Goal: Information Seeking & Learning: Learn about a topic

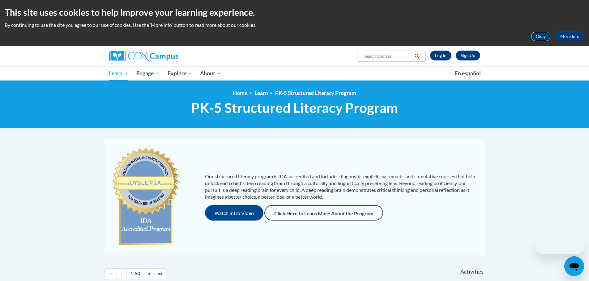
click at [540, 38] on button "Okay" at bounding box center [540, 37] width 20 height 10
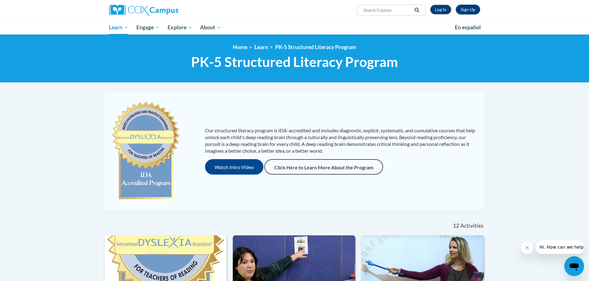
click at [440, 9] on link "Log In" at bounding box center [440, 10] width 21 height 10
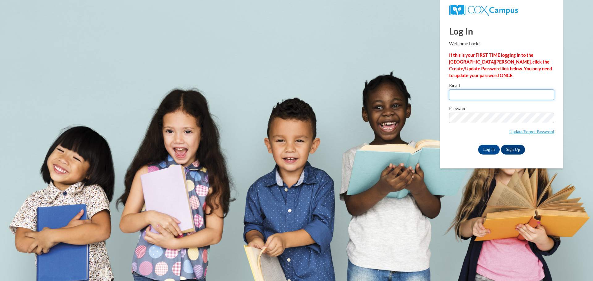
click at [483, 100] on input "Email" at bounding box center [501, 95] width 105 height 11
type input "[PERSON_NAME][EMAIL_ADDRESS][PERSON_NAME][DOMAIN_NAME]"
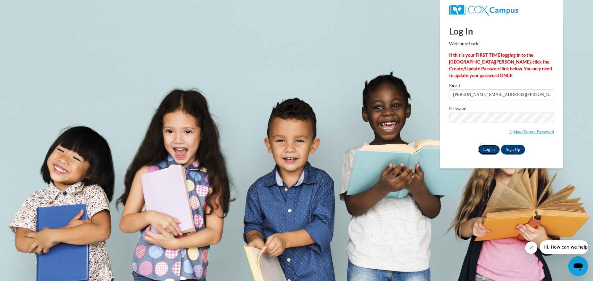
click at [489, 146] on input "Log In" at bounding box center [489, 150] width 22 height 10
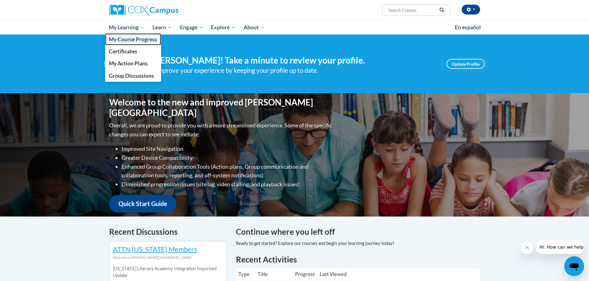
click at [138, 41] on span "My Course Progress" at bounding box center [133, 39] width 48 height 6
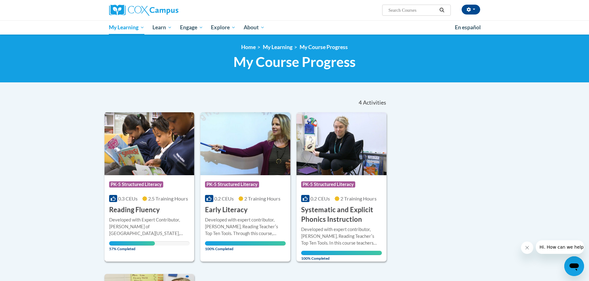
click at [163, 211] on div "Course Category: PK-5 Structured Literacy 0.3 CEUs 2.5 Training Hours COURSE Re…" at bounding box center [149, 195] width 90 height 40
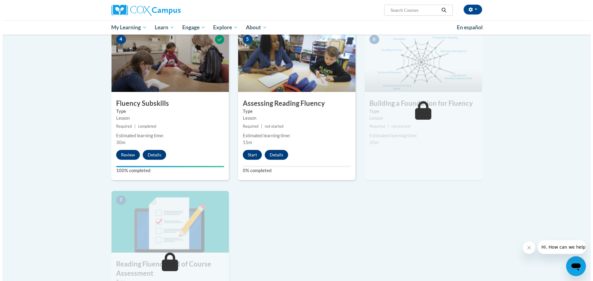
scroll to position [293, 0]
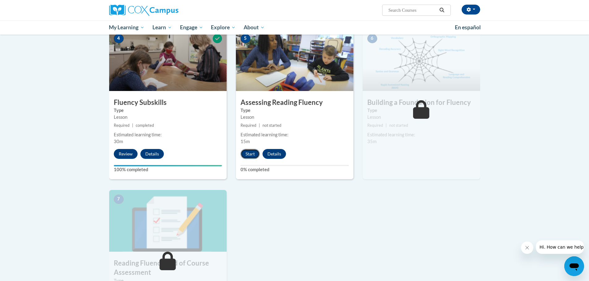
click at [254, 152] on button "Start" at bounding box center [249, 154] width 19 height 10
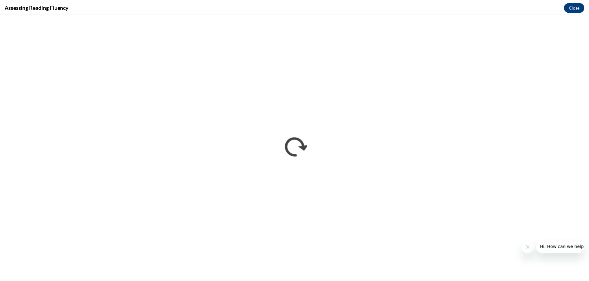
scroll to position [0, 0]
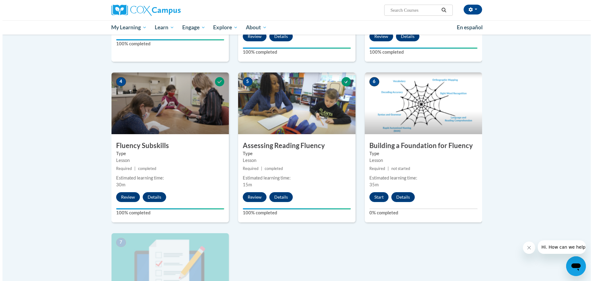
scroll to position [263, 0]
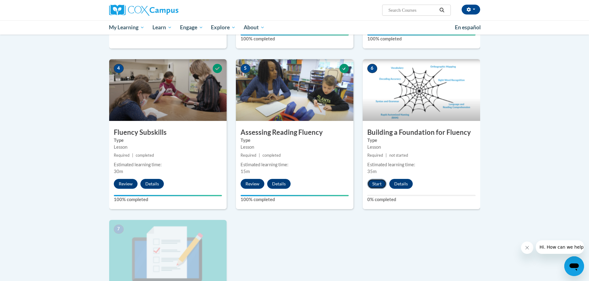
click at [380, 186] on button "Start" at bounding box center [376, 184] width 19 height 10
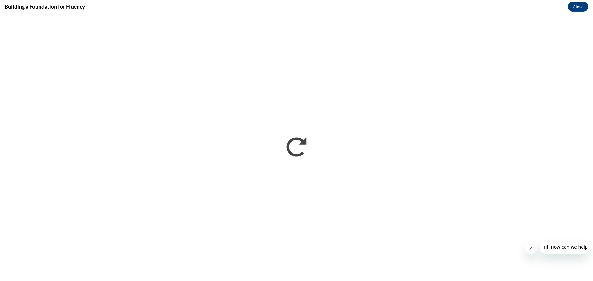
scroll to position [0, 0]
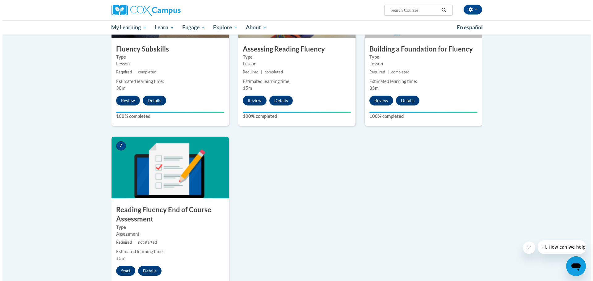
scroll to position [348, 0]
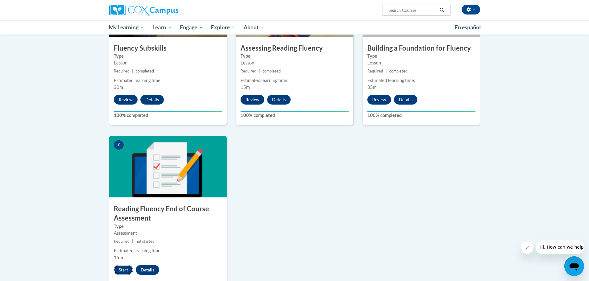
click at [120, 271] on button "Start" at bounding box center [123, 270] width 19 height 10
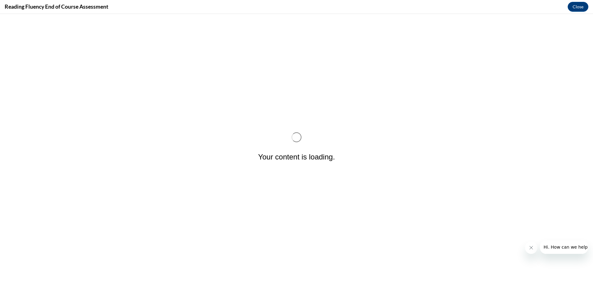
scroll to position [0, 0]
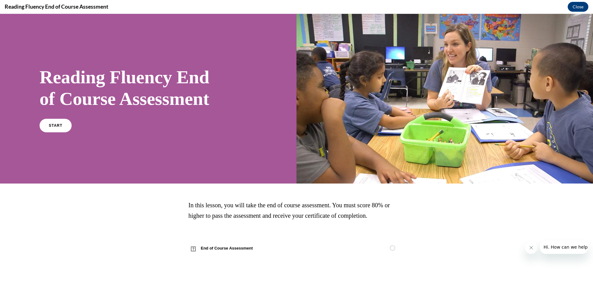
click at [265, 203] on span "In this lesson, you will take the end of course assessment. You must score 80% …" at bounding box center [288, 210] width 201 height 17
click at [61, 129] on link "START" at bounding box center [56, 125] width 34 height 14
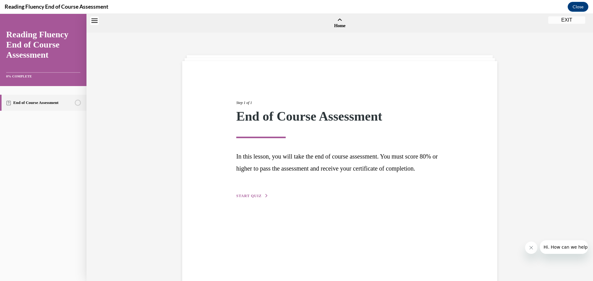
scroll to position [19, 0]
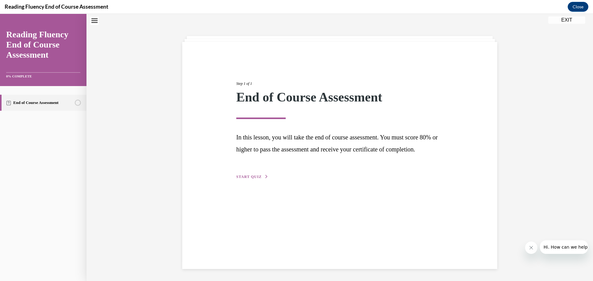
click at [250, 179] on span "START QUIZ" at bounding box center [248, 177] width 25 height 4
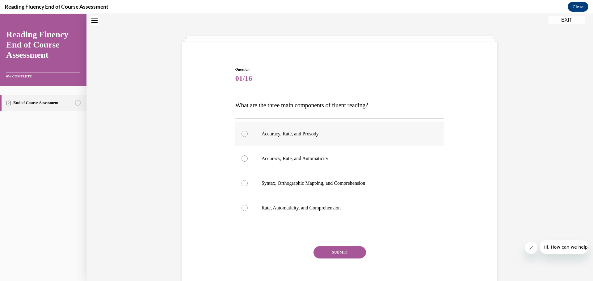
click at [268, 143] on label "Accuracy, Rate, and Prosody" at bounding box center [339, 134] width 209 height 25
click at [248, 137] on input "Accuracy, Rate, and Prosody" at bounding box center [245, 134] width 6 height 6
radio input "true"
click at [327, 249] on button "SUBMIT" at bounding box center [340, 253] width 53 height 12
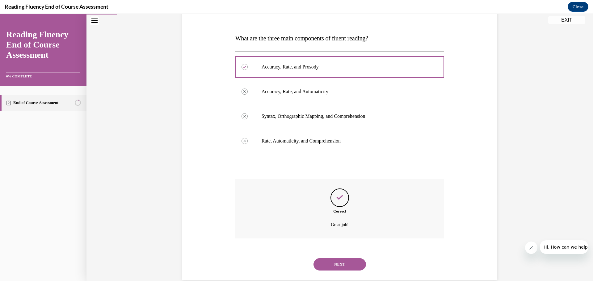
scroll to position [97, 0]
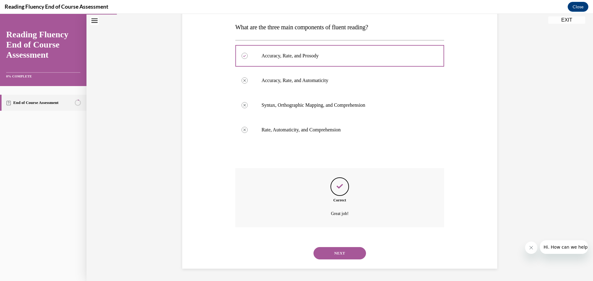
click at [332, 253] on button "NEXT" at bounding box center [340, 253] width 53 height 12
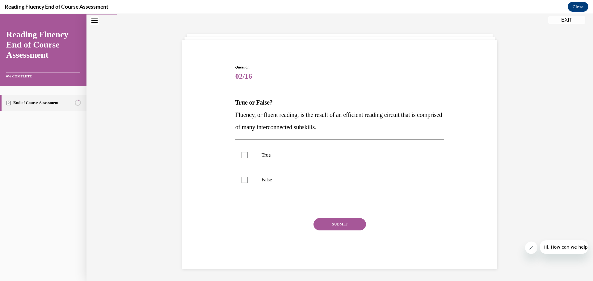
scroll to position [21, 0]
click at [270, 150] on label "True" at bounding box center [339, 155] width 209 height 25
click at [248, 152] on input "True" at bounding box center [245, 155] width 6 height 6
checkbox input "true"
click at [338, 224] on button "SUBMIT" at bounding box center [340, 224] width 53 height 12
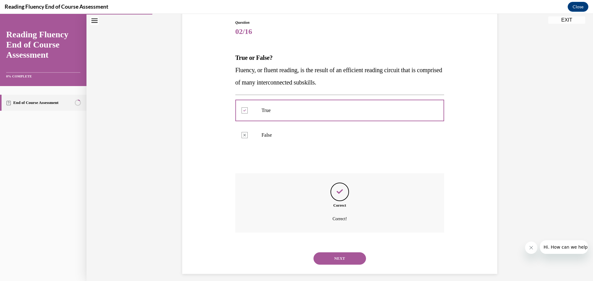
scroll to position [71, 0]
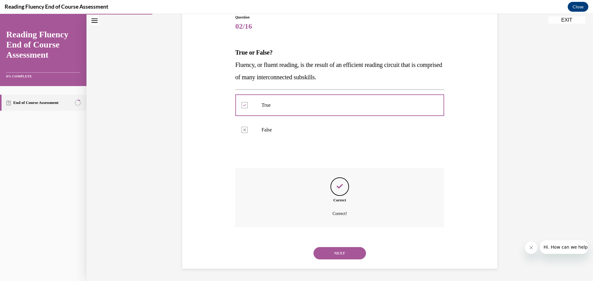
click at [333, 246] on div "NEXT" at bounding box center [339, 253] width 209 height 25
click at [329, 255] on button "NEXT" at bounding box center [340, 253] width 53 height 12
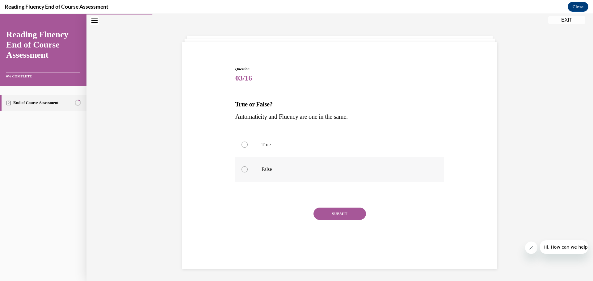
click at [262, 170] on p "False" at bounding box center [345, 170] width 167 height 6
click at [248, 170] on input "False" at bounding box center [245, 170] width 6 height 6
radio input "true"
click at [326, 211] on button "SUBMIT" at bounding box center [340, 214] width 53 height 12
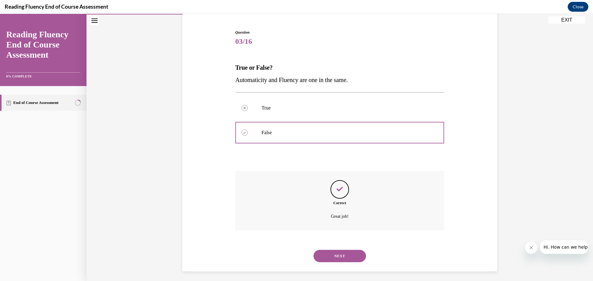
scroll to position [59, 0]
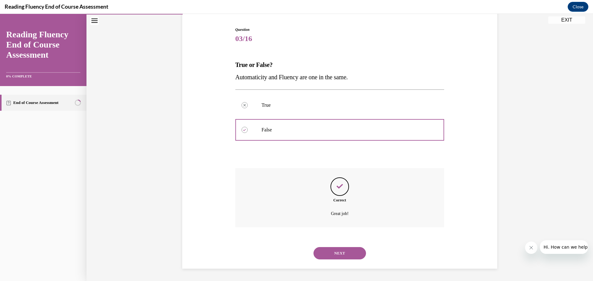
click at [335, 251] on button "NEXT" at bounding box center [340, 253] width 53 height 12
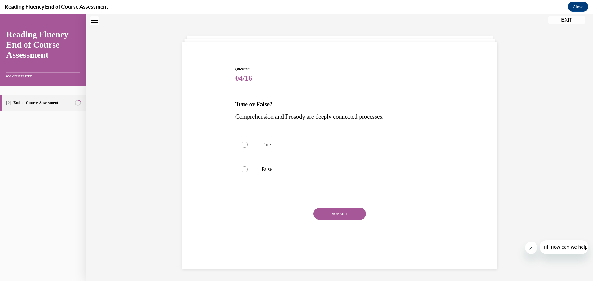
scroll to position [19, 0]
click at [284, 155] on label "True" at bounding box center [339, 145] width 209 height 25
click at [248, 148] on input "True" at bounding box center [245, 145] width 6 height 6
radio input "true"
click at [325, 213] on button "SUBMIT" at bounding box center [340, 214] width 53 height 12
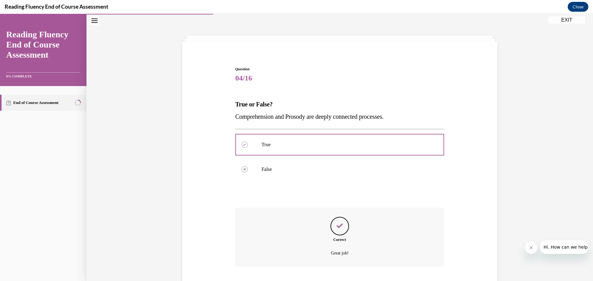
scroll to position [59, 0]
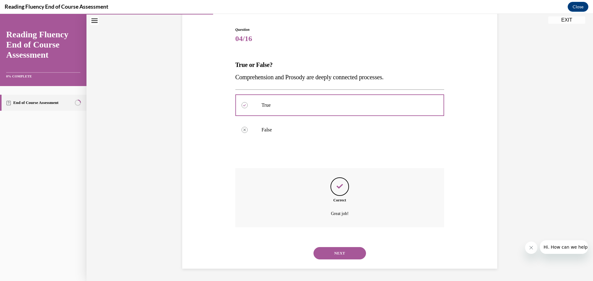
click at [324, 255] on button "NEXT" at bounding box center [340, 253] width 53 height 12
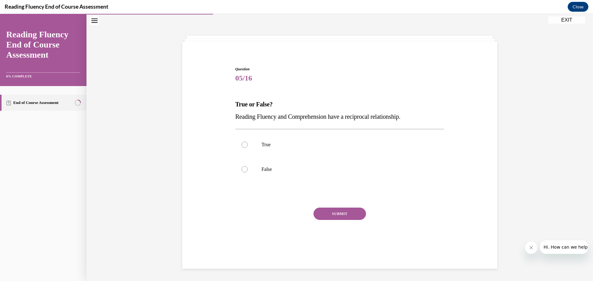
scroll to position [19, 0]
click at [306, 154] on label "True" at bounding box center [339, 145] width 209 height 25
click at [248, 148] on input "True" at bounding box center [245, 145] width 6 height 6
radio input "true"
click at [319, 209] on button "SUBMIT" at bounding box center [340, 214] width 53 height 12
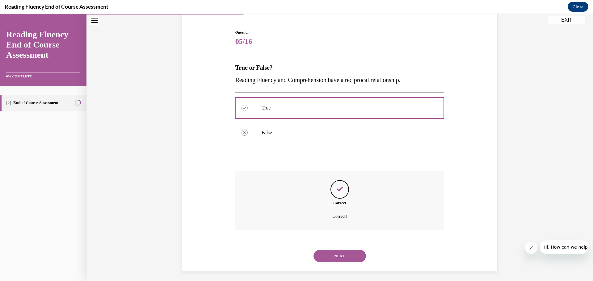
scroll to position [59, 0]
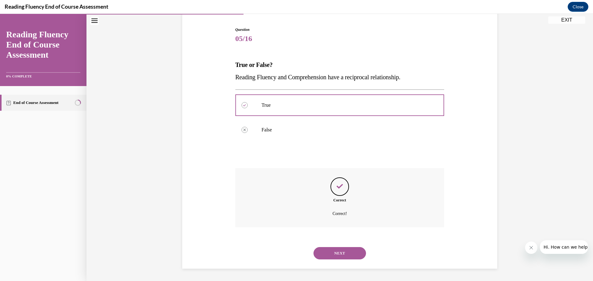
click at [333, 250] on button "NEXT" at bounding box center [340, 253] width 53 height 12
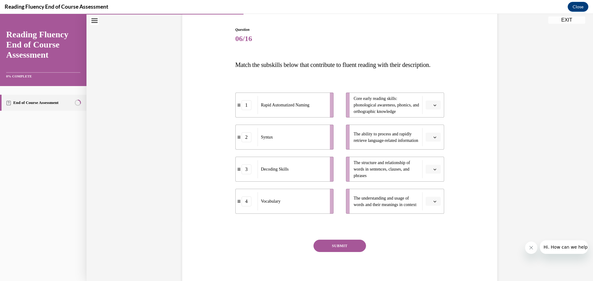
scroll to position [32, 0]
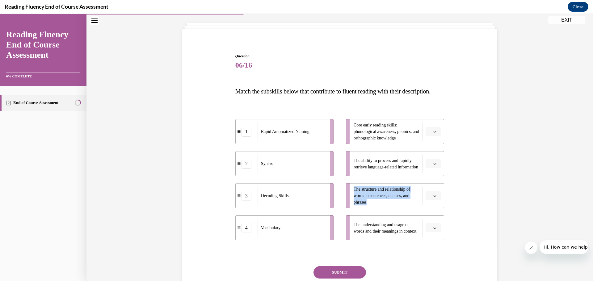
drag, startPoint x: 375, startPoint y: 214, endPoint x: 352, endPoint y: 202, distance: 26.4
click at [354, 202] on span "The structure and relationship of words in sentences, clauses, and phrases" at bounding box center [386, 195] width 65 height 19
drag, startPoint x: 299, startPoint y: 179, endPoint x: 337, endPoint y: 208, distance: 47.4
click at [449, 208] on div "Question 06/16 Match the subskills below that contribute to fluent reading with…" at bounding box center [340, 176] width 318 height 282
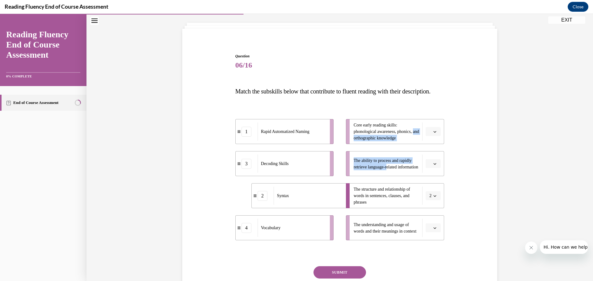
drag, startPoint x: 387, startPoint y: 176, endPoint x: 348, endPoint y: 151, distance: 45.8
click at [348, 151] on ul "Core early reading skills: phonological awareness, phonics, and orthographic kn…" at bounding box center [392, 179] width 104 height 121
drag, startPoint x: 319, startPoint y: 146, endPoint x: 346, endPoint y: 182, distance: 45.6
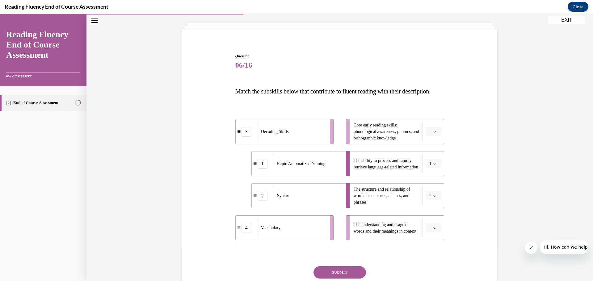
click at [340, 121] on div "3 Decoding Skills 1 Rapid Automatized Naming 2 Syntax 4 Vocabulary Core early r…" at bounding box center [339, 174] width 209 height 134
drag, startPoint x: 308, startPoint y: 142, endPoint x: 345, endPoint y: 137, distance: 37.4
click at [345, 134] on div "Decoding Skills" at bounding box center [316, 125] width 68 height 18
drag, startPoint x: 315, startPoint y: 250, endPoint x: 354, endPoint y: 242, distance: 40.0
click at [354, 233] on li "4 Vocabulary" at bounding box center [318, 220] width 98 height 25
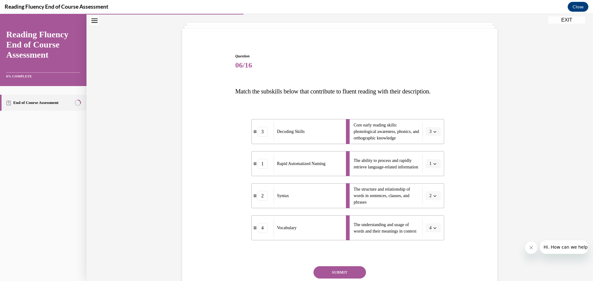
click at [346, 279] on button "SUBMIT" at bounding box center [340, 273] width 53 height 12
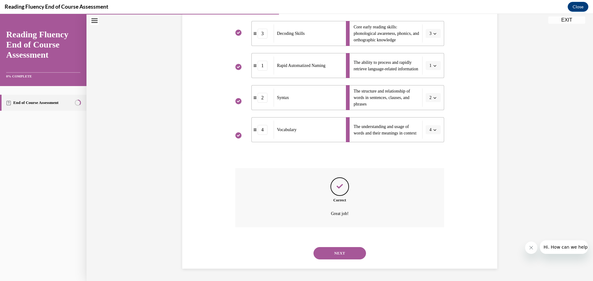
scroll to position [143, 0]
click at [343, 257] on button "NEXT" at bounding box center [340, 253] width 53 height 12
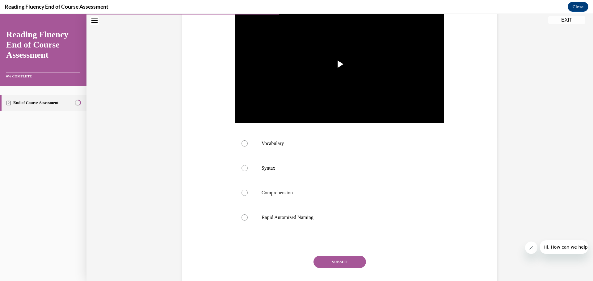
scroll to position [0, 0]
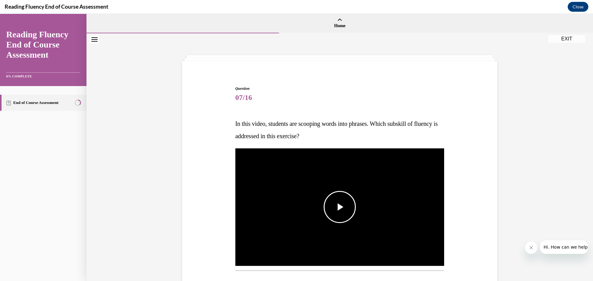
click at [340, 207] on span "Video player" at bounding box center [340, 207] width 0 height 0
click at [339, 214] on div "Video Player is loading. Play Video Pause Loaded : 0% 0:00 Remaining Time - -:-…" at bounding box center [339, 208] width 209 height 118
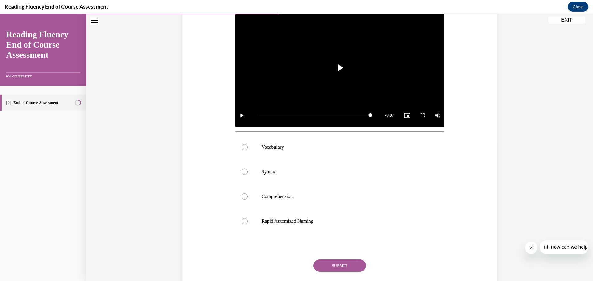
scroll to position [140, 0]
click at [256, 170] on label "Syntax" at bounding box center [339, 171] width 209 height 25
click at [248, 170] on input "Syntax" at bounding box center [245, 172] width 6 height 6
radio input "true"
click at [346, 265] on button "SUBMIT" at bounding box center [340, 266] width 53 height 12
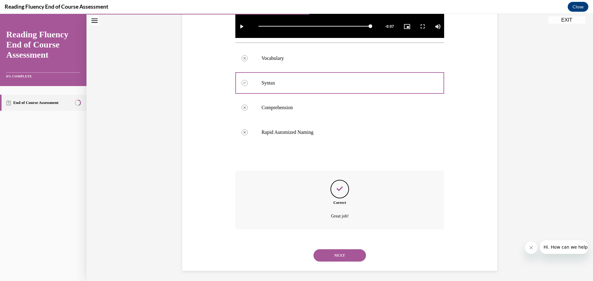
scroll to position [230, 0]
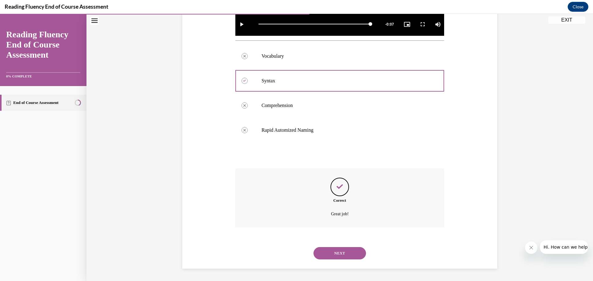
click at [339, 254] on button "NEXT" at bounding box center [340, 253] width 53 height 12
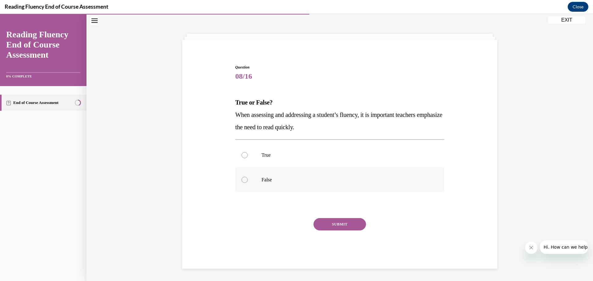
click at [316, 177] on p "False" at bounding box center [345, 180] width 167 height 6
click at [248, 177] on input "False" at bounding box center [245, 180] width 6 height 6
radio input "true"
click at [327, 225] on button "SUBMIT" at bounding box center [340, 224] width 53 height 12
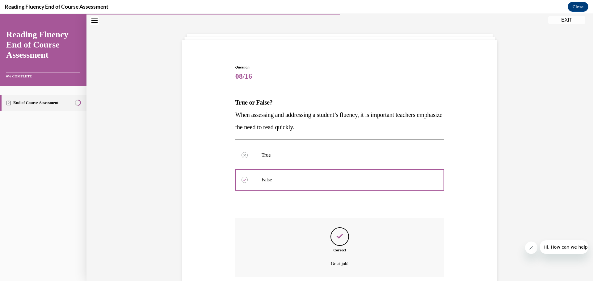
scroll to position [71, 0]
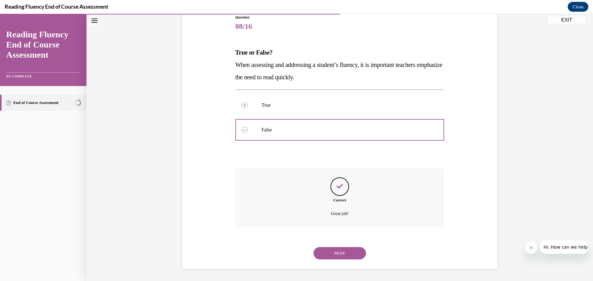
click at [330, 246] on div "NEXT" at bounding box center [339, 253] width 209 height 25
click at [329, 254] on button "NEXT" at bounding box center [340, 253] width 53 height 12
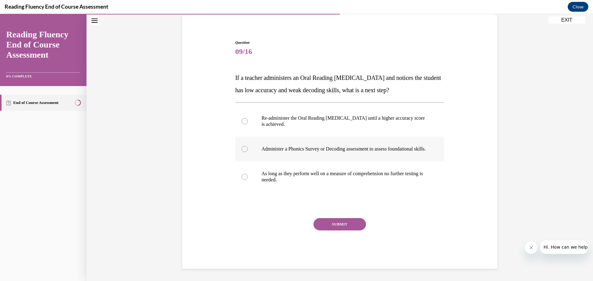
click at [331, 151] on p "Administer a Phonics Survey or Decoding assessment to assess foundational skill…" at bounding box center [345, 149] width 167 height 6
click at [248, 151] on input "Administer a Phonics Survey or Decoding assessment to assess foundational skill…" at bounding box center [245, 149] width 6 height 6
radio input "true"
click at [330, 222] on button "SUBMIT" at bounding box center [340, 224] width 53 height 12
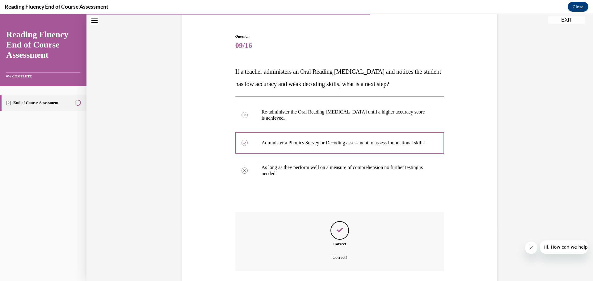
scroll to position [102, 0]
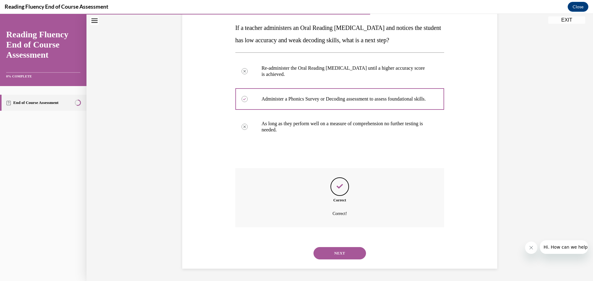
click at [331, 251] on button "NEXT" at bounding box center [340, 253] width 53 height 12
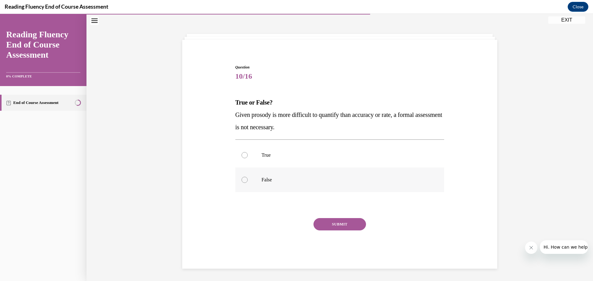
click at [322, 190] on label "False" at bounding box center [339, 180] width 209 height 25
click at [248, 183] on input "False" at bounding box center [245, 180] width 6 height 6
radio input "true"
click at [320, 164] on label "True" at bounding box center [339, 155] width 209 height 25
click at [248, 158] on input "True" at bounding box center [245, 155] width 6 height 6
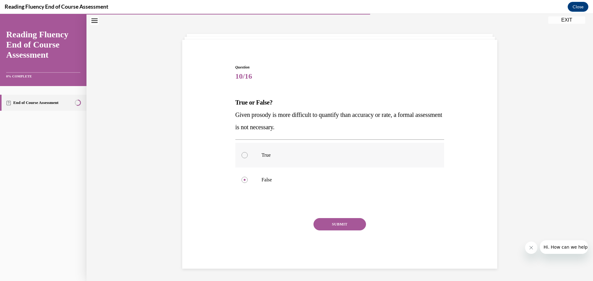
radio input "true"
click at [326, 221] on button "SUBMIT" at bounding box center [340, 224] width 53 height 12
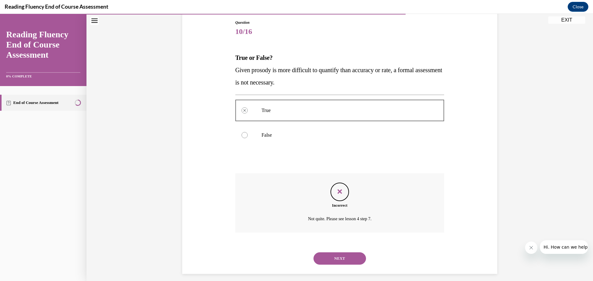
scroll to position [71, 0]
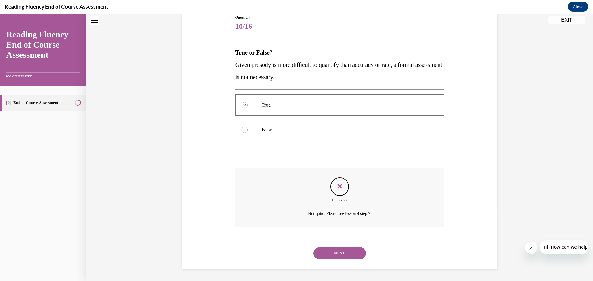
click at [332, 251] on button "NEXT" at bounding box center [340, 253] width 53 height 12
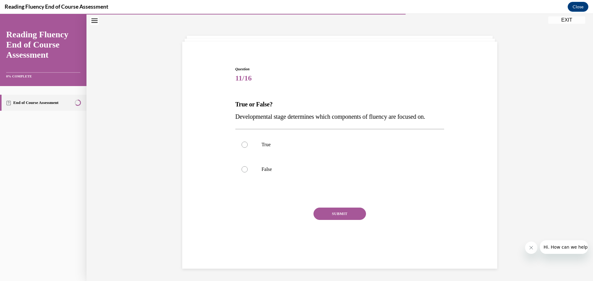
scroll to position [19, 0]
click at [314, 143] on p "True" at bounding box center [345, 145] width 167 height 6
click at [248, 143] on input "True" at bounding box center [245, 145] width 6 height 6
radio input "true"
click at [328, 211] on button "SUBMIT" at bounding box center [340, 214] width 53 height 12
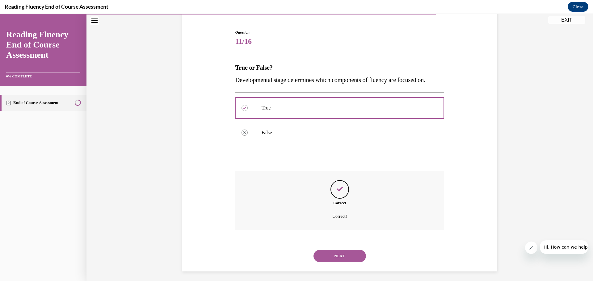
scroll to position [59, 0]
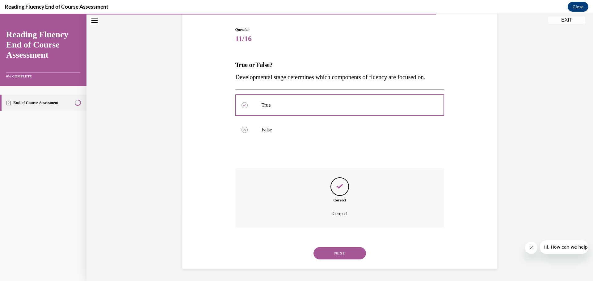
click at [333, 252] on button "NEXT" at bounding box center [340, 253] width 53 height 12
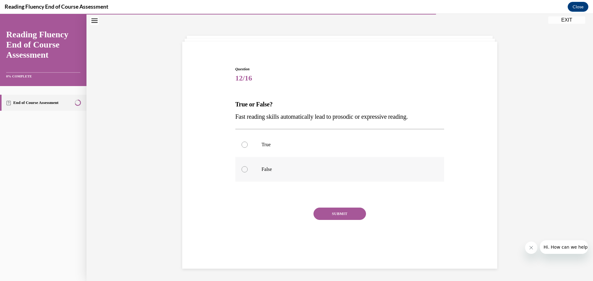
click at [292, 167] on p "False" at bounding box center [345, 170] width 167 height 6
click at [248, 167] on input "False" at bounding box center [245, 170] width 6 height 6
radio input "true"
click at [320, 216] on button "SUBMIT" at bounding box center [340, 214] width 53 height 12
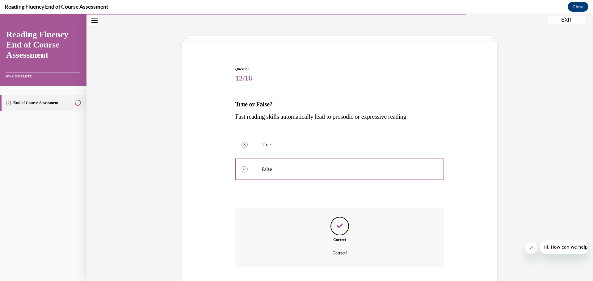
scroll to position [59, 0]
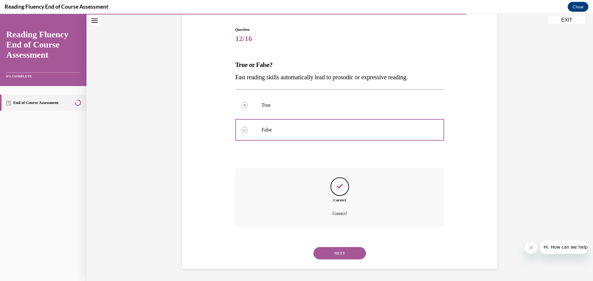
click at [328, 251] on button "NEXT" at bounding box center [340, 253] width 53 height 12
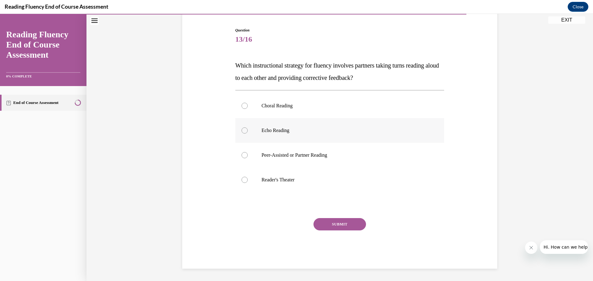
scroll to position [32, 0]
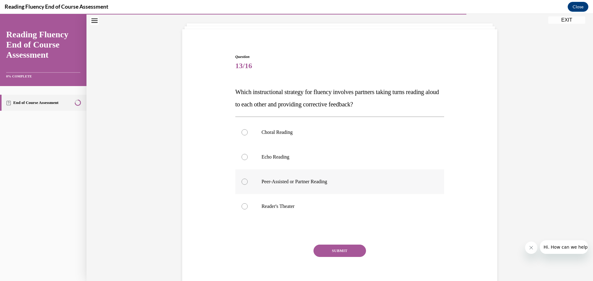
click at [342, 175] on label "Peer-Assisted or Partner Reading" at bounding box center [339, 182] width 209 height 25
click at [248, 179] on input "Peer-Assisted or Partner Reading" at bounding box center [245, 182] width 6 height 6
radio input "true"
click at [336, 249] on button "SUBMIT" at bounding box center [340, 251] width 53 height 12
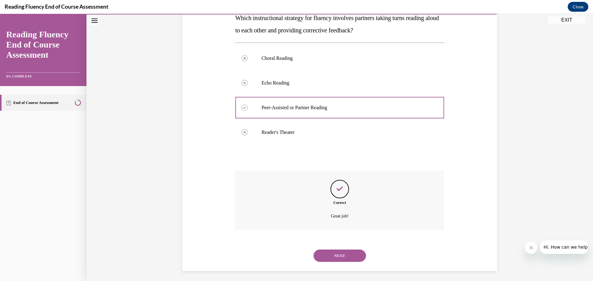
scroll to position [108, 0]
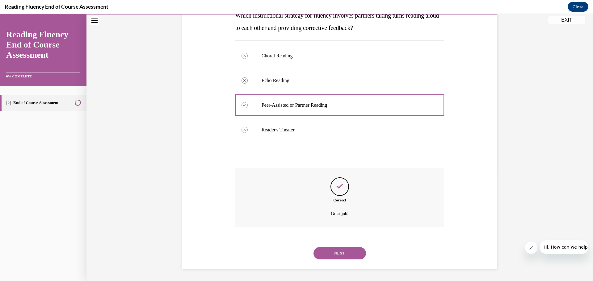
click at [334, 260] on div "NEXT" at bounding box center [339, 253] width 209 height 25
click at [340, 253] on button "NEXT" at bounding box center [340, 253] width 53 height 12
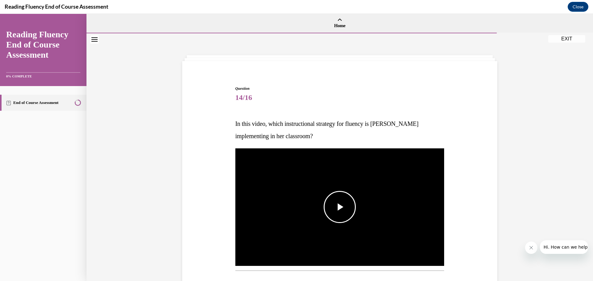
click at [343, 229] on img "Video player" at bounding box center [339, 208] width 209 height 118
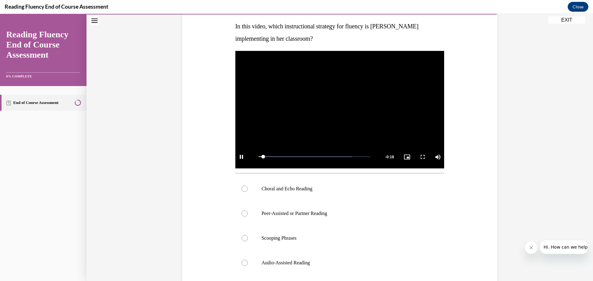
scroll to position [101, 0]
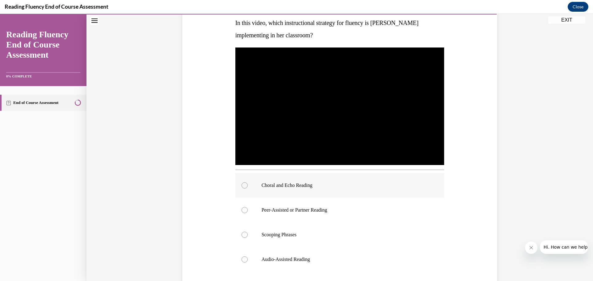
click at [345, 188] on p "Choral and Echo Reading" at bounding box center [345, 186] width 167 height 6
click at [248, 188] on input "Choral and Echo Reading" at bounding box center [245, 186] width 6 height 6
radio input "true"
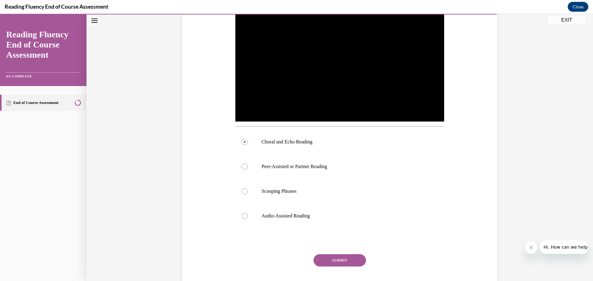
scroll to position [146, 0]
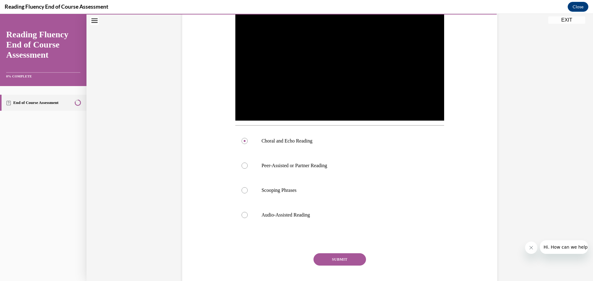
click at [350, 260] on button "SUBMIT" at bounding box center [340, 260] width 53 height 12
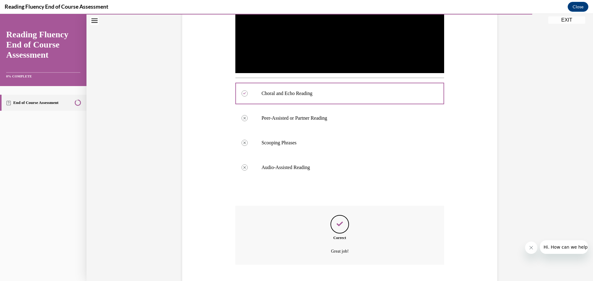
scroll to position [230, 0]
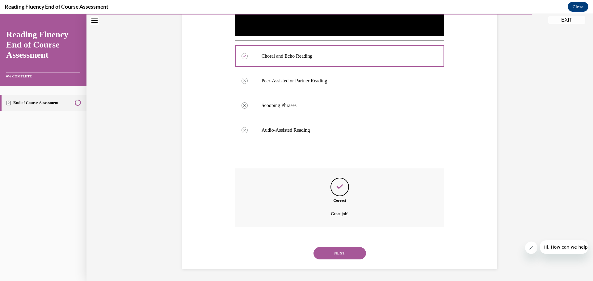
click at [338, 255] on button "NEXT" at bounding box center [340, 253] width 53 height 12
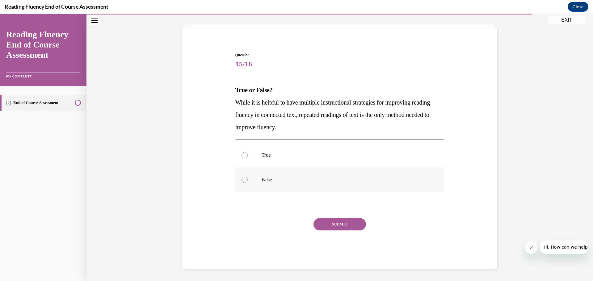
click at [264, 180] on p "False" at bounding box center [345, 180] width 167 height 6
click at [248, 180] on input "False" at bounding box center [245, 180] width 6 height 6
radio input "true"
click at [346, 226] on button "SUBMIT" at bounding box center [340, 224] width 53 height 12
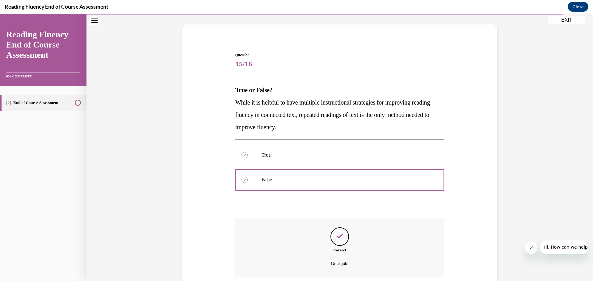
scroll to position [84, 0]
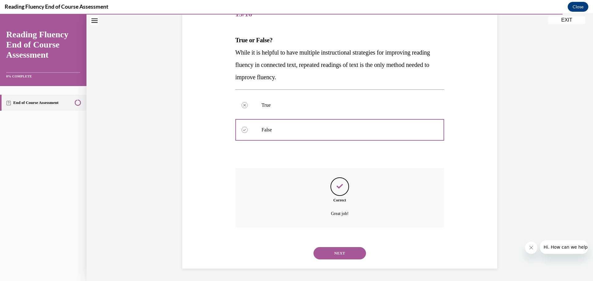
click at [341, 251] on button "NEXT" at bounding box center [340, 253] width 53 height 12
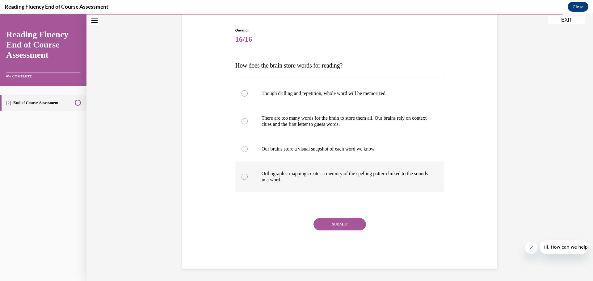
click at [343, 175] on p "Orthographic mapping creates a memory of the spelling pattern linked to the sou…" at bounding box center [345, 177] width 167 height 12
click at [248, 175] on input "Orthographic mapping creates a memory of the spelling pattern linked to the sou…" at bounding box center [245, 177] width 6 height 6
radio input "true"
click at [336, 222] on button "SUBMIT" at bounding box center [340, 224] width 53 height 12
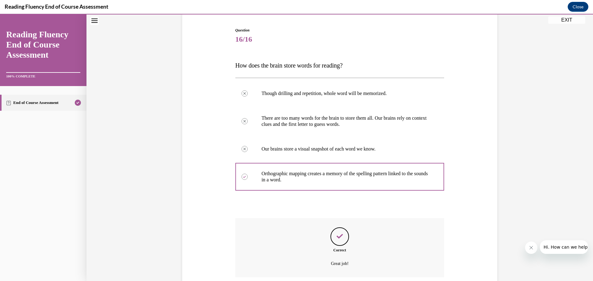
scroll to position [108, 0]
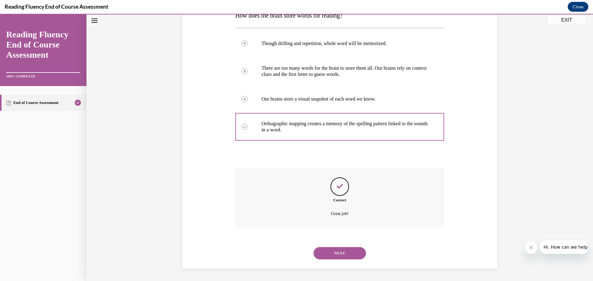
click at [334, 252] on button "NEXT" at bounding box center [340, 253] width 53 height 12
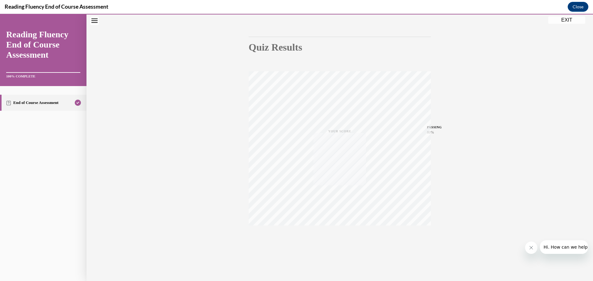
scroll to position [49, 0]
click at [572, 20] on button "EXIT" at bounding box center [566, 19] width 37 height 7
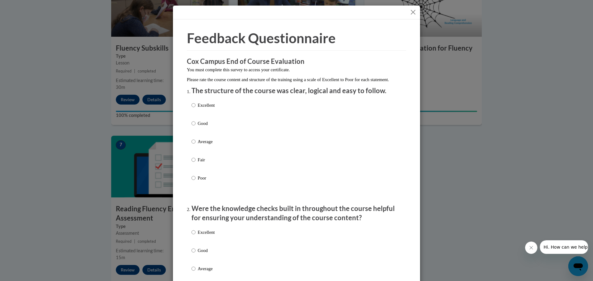
click at [200, 127] on p "Good" at bounding box center [206, 123] width 17 height 7
click at [196, 127] on input "Good" at bounding box center [194, 123] width 4 height 7
radio input "true"
click at [198, 254] on p "Good" at bounding box center [206, 250] width 17 height 7
click at [195, 254] on input "Good" at bounding box center [194, 250] width 4 height 7
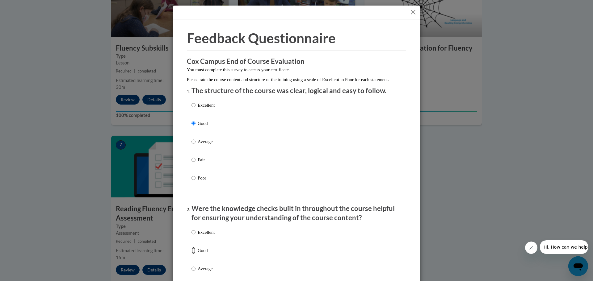
radio input "true"
click at [320, 96] on p "The structure of the course was clear, logical and easy to follow." at bounding box center [297, 91] width 210 height 10
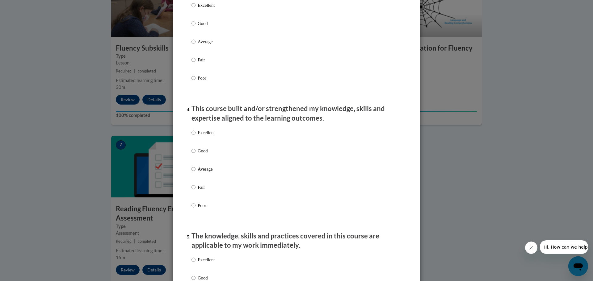
scroll to position [346, 0]
click at [198, 26] on p "Good" at bounding box center [206, 22] width 17 height 7
click at [196, 26] on input "Good" at bounding box center [194, 22] width 4 height 7
radio input "true"
click at [202, 152] on div "Excellent Good Average Fair Poor" at bounding box center [203, 174] width 23 height 96
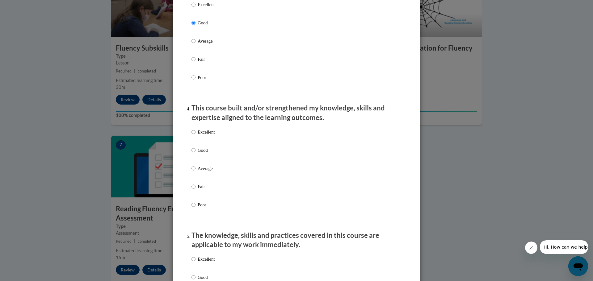
click at [198, 263] on p "Excellent" at bounding box center [206, 259] width 17 height 7
click at [196, 263] on input "Excellent" at bounding box center [194, 259] width 4 height 7
radio input "true"
click at [198, 154] on p "Good" at bounding box center [206, 150] width 17 height 7
click at [196, 154] on input "Good" at bounding box center [194, 150] width 4 height 7
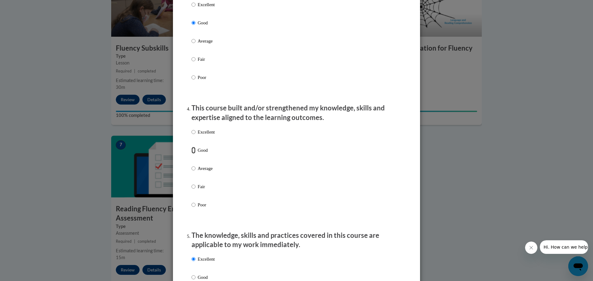
radio input "true"
click at [305, 169] on div "Excellent Good Average Fair Poor" at bounding box center [297, 176] width 210 height 101
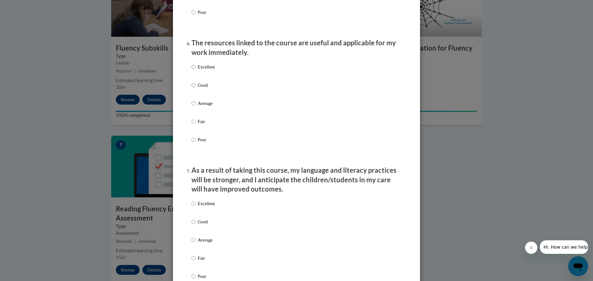
scroll to position [667, 0]
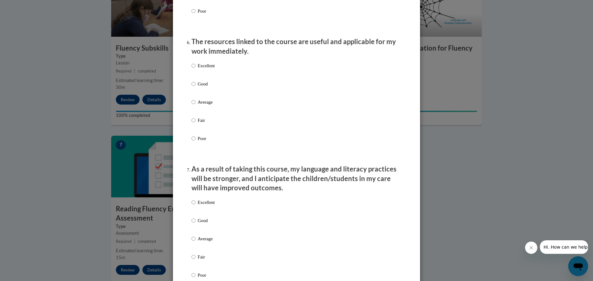
click at [202, 87] on p "Good" at bounding box center [206, 84] width 17 height 7
click at [196, 87] on input "Good" at bounding box center [194, 84] width 4 height 7
radio input "true"
click at [202, 224] on p "Good" at bounding box center [206, 220] width 17 height 7
click at [196, 224] on input "Good" at bounding box center [194, 220] width 4 height 7
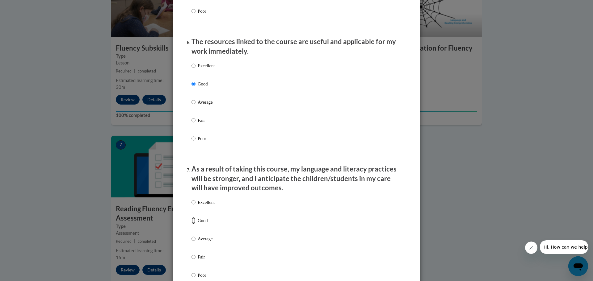
radio input "true"
click at [287, 219] on div "Excellent Good Average Fair Poor" at bounding box center [297, 246] width 210 height 101
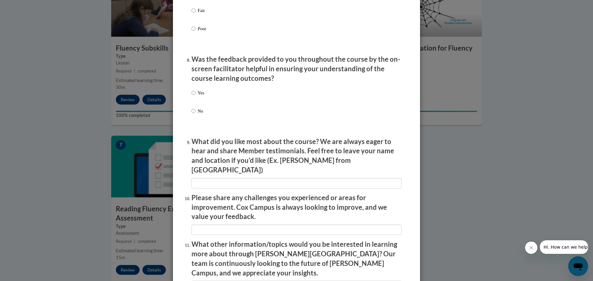
scroll to position [914, 0]
click at [194, 99] on label "Yes" at bounding box center [198, 97] width 13 height 17
click at [194, 96] on input "Yes" at bounding box center [194, 92] width 4 height 7
radio input "true"
click at [302, 120] on div "Yes No" at bounding box center [297, 109] width 210 height 46
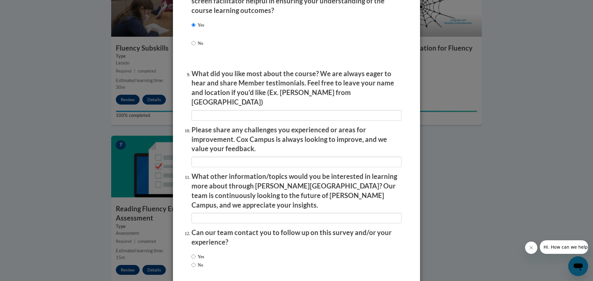
scroll to position [1002, 0]
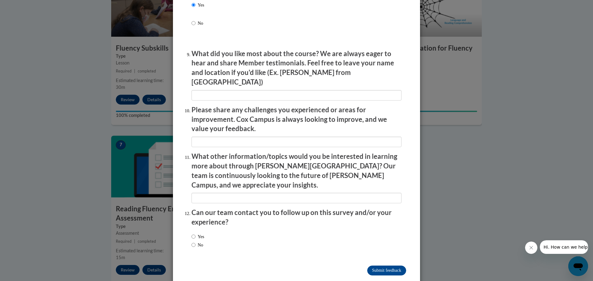
click at [202, 242] on label "No" at bounding box center [198, 245] width 12 height 7
click at [196, 242] on input "No" at bounding box center [194, 245] width 4 height 7
radio input "true"
click at [384, 266] on input "Submit feedback" at bounding box center [386, 271] width 39 height 10
